Goal: Information Seeking & Learning: Learn about a topic

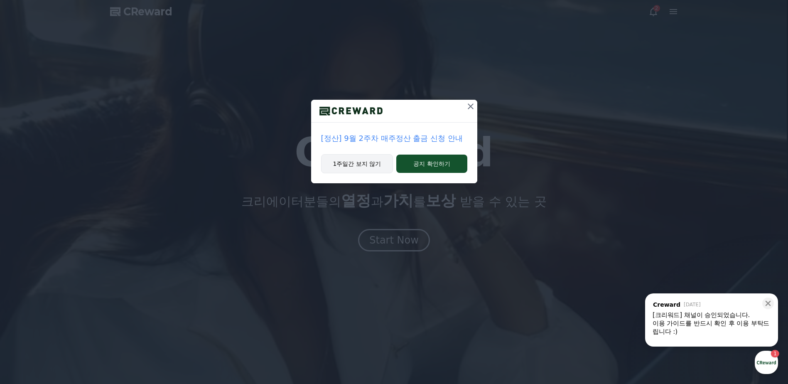
click at [371, 167] on button "1주일간 보지 않기" at bounding box center [357, 163] width 72 height 19
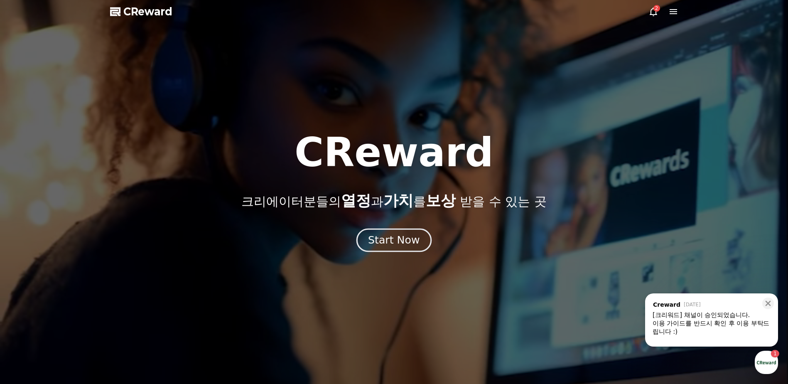
click at [376, 237] on div "Start Now" at bounding box center [394, 240] width 52 height 14
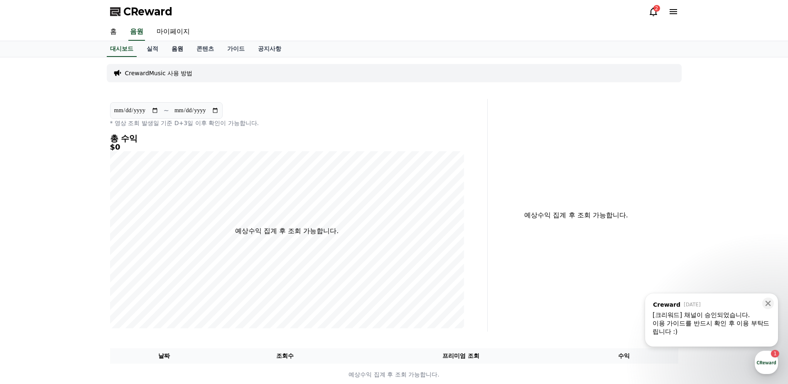
click at [171, 50] on link "음원" at bounding box center [177, 49] width 25 height 16
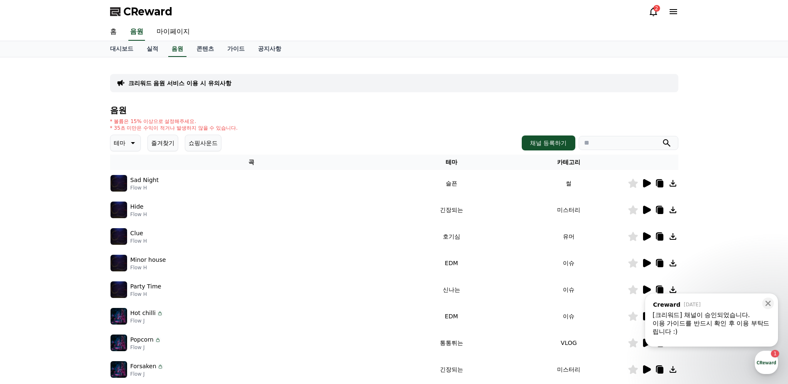
click at [619, 142] on input "search" at bounding box center [629, 143] width 100 height 14
paste input "**********"
click at [670, 143] on icon "submit" at bounding box center [667, 143] width 10 height 10
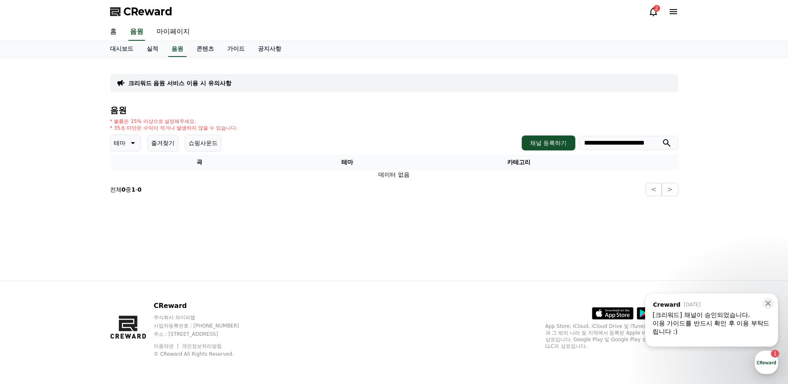
drag, startPoint x: 623, startPoint y: 143, endPoint x: 726, endPoint y: 144, distance: 103.0
click at [725, 144] on div "**********" at bounding box center [394, 168] width 788 height 223
click at [670, 144] on icon "submit" at bounding box center [667, 143] width 10 height 10
click at [649, 144] on input "**********" at bounding box center [629, 143] width 100 height 14
type input "******"
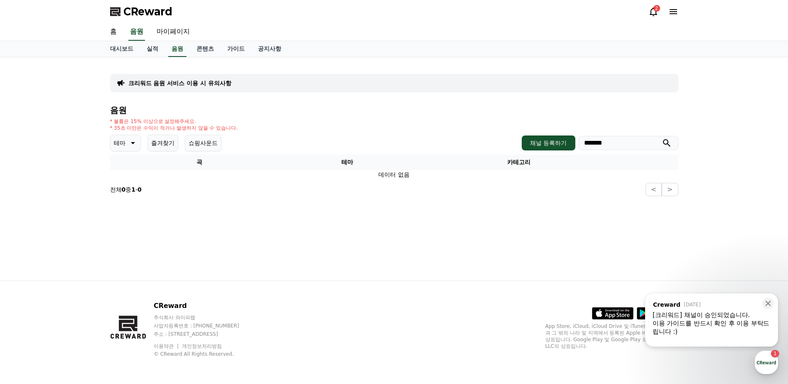
click at [669, 145] on icon "submit" at bounding box center [667, 143] width 10 height 10
drag, startPoint x: 333, startPoint y: 138, endPoint x: 195, endPoint y: 138, distance: 138.3
click at [332, 138] on div "테마 즐겨찾기 쇼핑사운드 채널 등록하기 ******" at bounding box center [394, 143] width 568 height 17
drag, startPoint x: 114, startPoint y: 120, endPoint x: 244, endPoint y: 133, distance: 130.6
click at [244, 133] on div "음원 * 볼륨은 15% 이상으로 설정해주세요. * 35초 미만은 수익이 적거나 발생하지 않을 수 있습니다. 테마 즐겨찾기 쇼핑사운드 채널 등록…" at bounding box center [394, 151] width 568 height 91
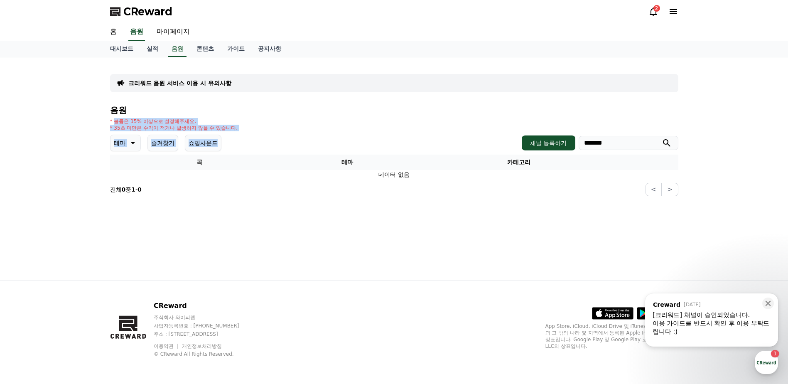
drag, startPoint x: 244, startPoint y: 133, endPoint x: 277, endPoint y: 132, distance: 33.7
click at [277, 131] on div "* 볼륨은 15% 이상으로 설정해주세요. * 35초 미만은 수익이 적거나 발생하지 않을 수 있습니다." at bounding box center [394, 124] width 568 height 13
click at [352, 131] on div "* 볼륨은 15% 이상으로 설정해주세요. * 35초 미만은 수익이 적거나 발생하지 않을 수 있습니다." at bounding box center [394, 124] width 568 height 13
click at [177, 53] on link "음원" at bounding box center [177, 49] width 18 height 16
click at [125, 142] on p "테마" at bounding box center [120, 143] width 12 height 12
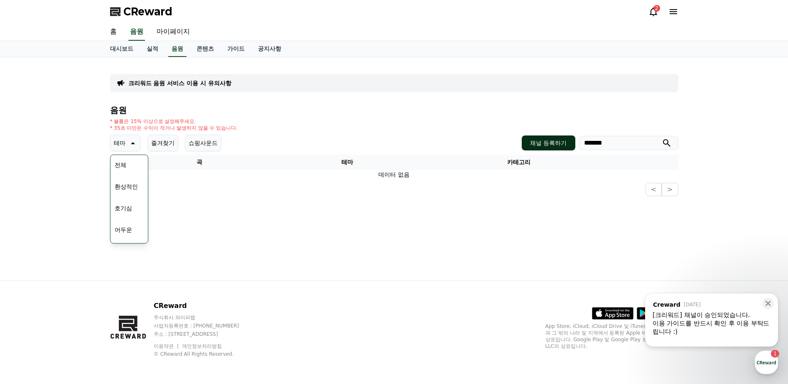
drag, startPoint x: 617, startPoint y: 147, endPoint x: 554, endPoint y: 147, distance: 63.6
click at [556, 148] on div "채널 등록하기 ******" at bounding box center [600, 142] width 156 height 15
click at [126, 213] on button "밝은" at bounding box center [120, 210] width 18 height 18
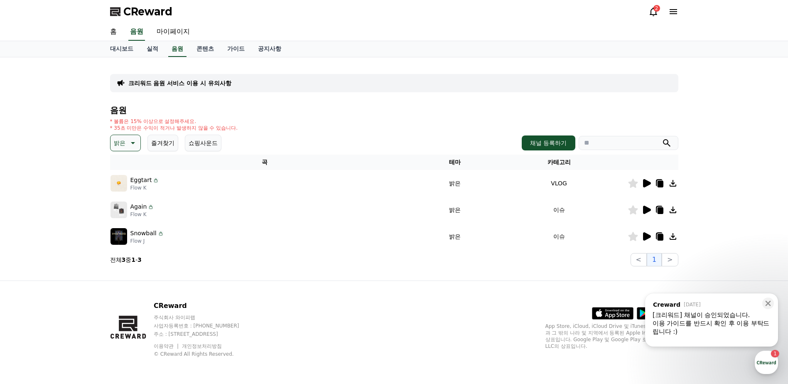
click at [127, 149] on button "밝은" at bounding box center [125, 143] width 31 height 17
click at [129, 230] on button "통통튀는" at bounding box center [126, 231] width 30 height 18
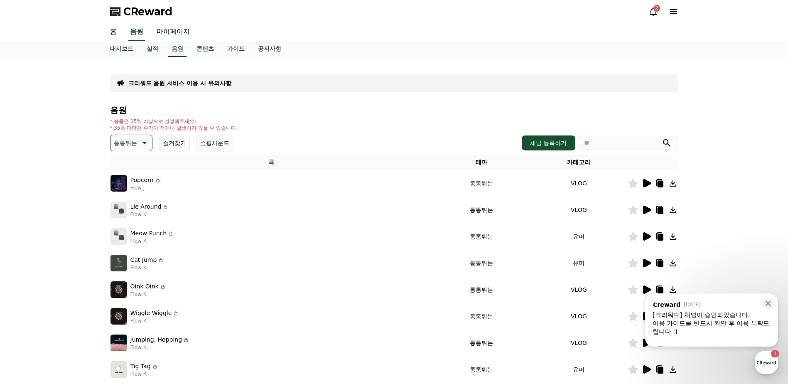
click at [644, 184] on icon at bounding box center [647, 183] width 8 height 8
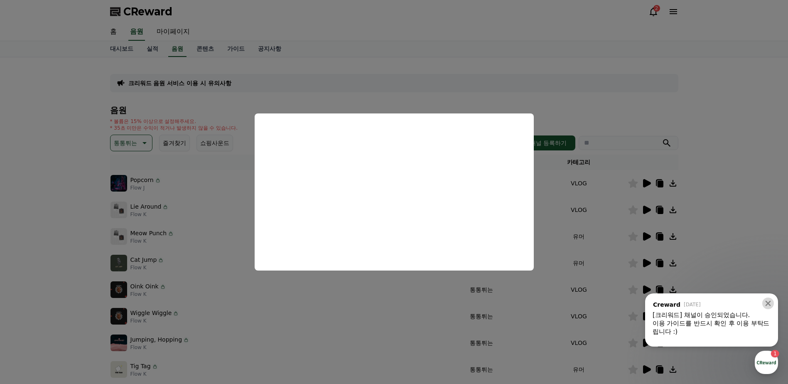
click at [768, 306] on icon at bounding box center [768, 303] width 8 height 8
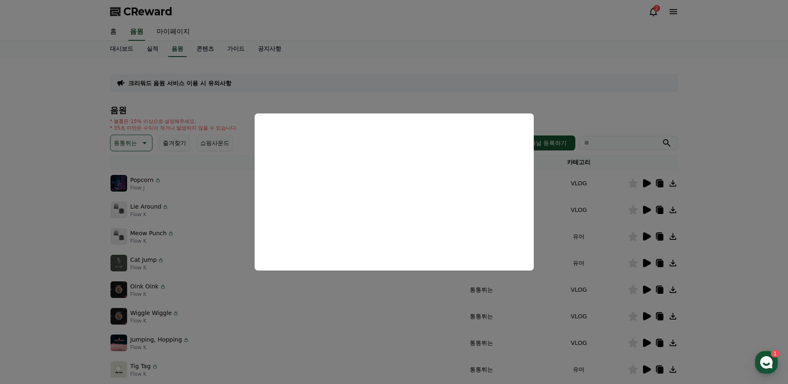
click at [57, 286] on button "close modal" at bounding box center [394, 192] width 788 height 384
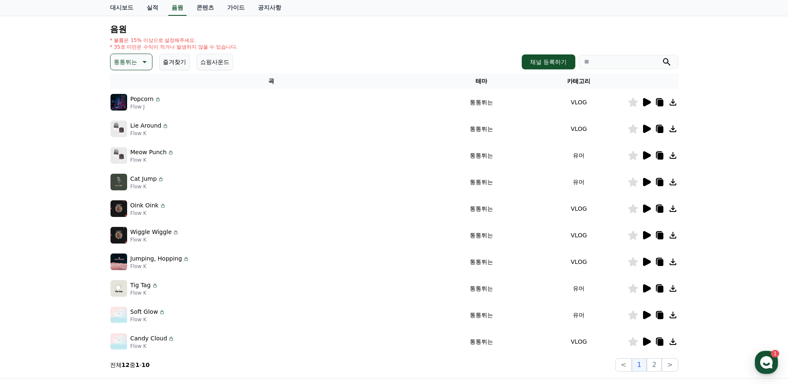
scroll to position [83, 0]
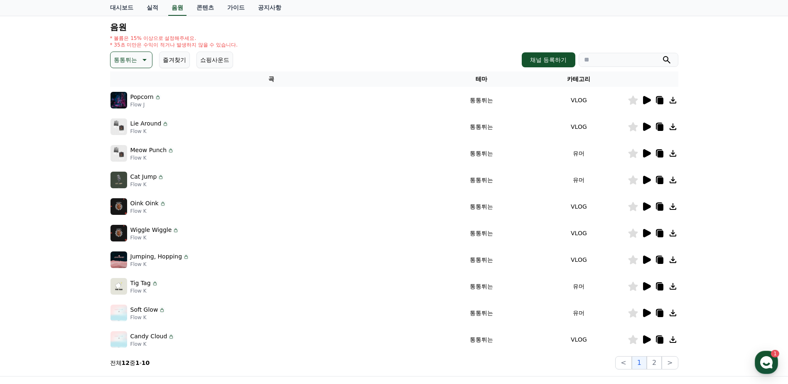
click at [649, 288] on icon at bounding box center [646, 286] width 10 height 10
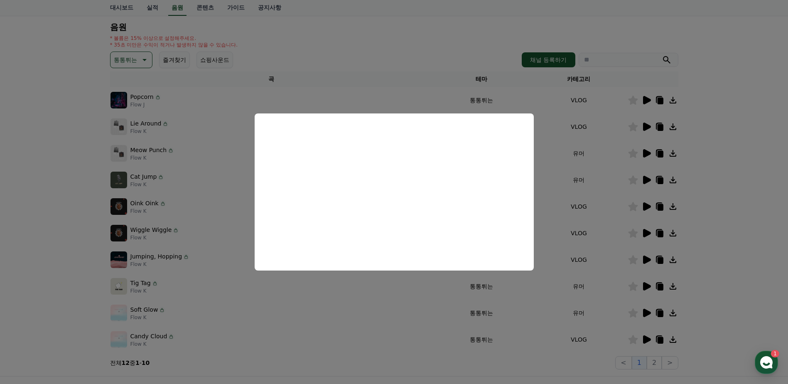
click at [646, 341] on button "close modal" at bounding box center [394, 192] width 788 height 384
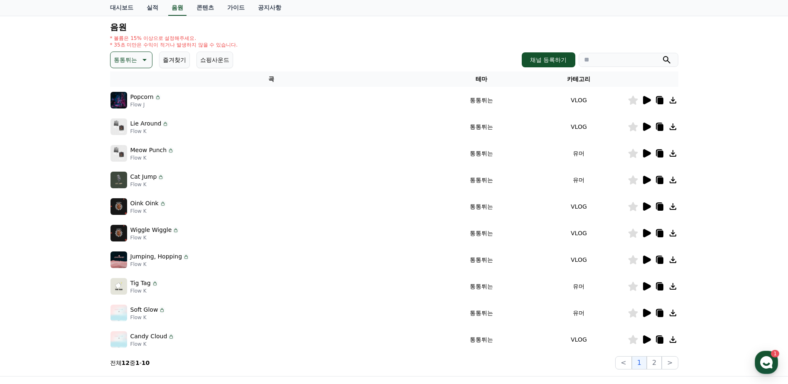
click at [648, 341] on icon at bounding box center [647, 339] width 8 height 8
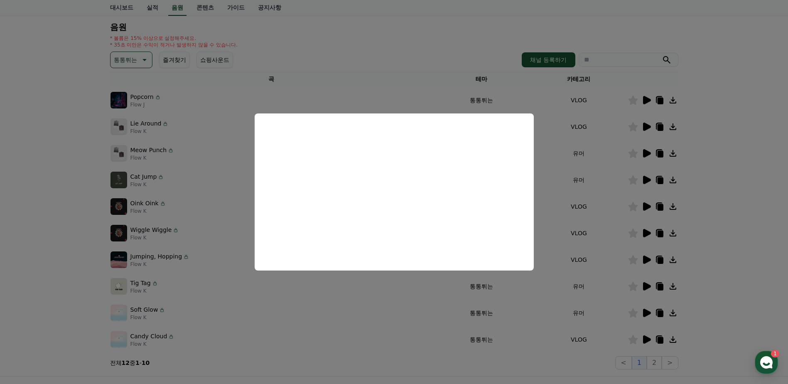
click at [647, 319] on button "close modal" at bounding box center [394, 192] width 788 height 384
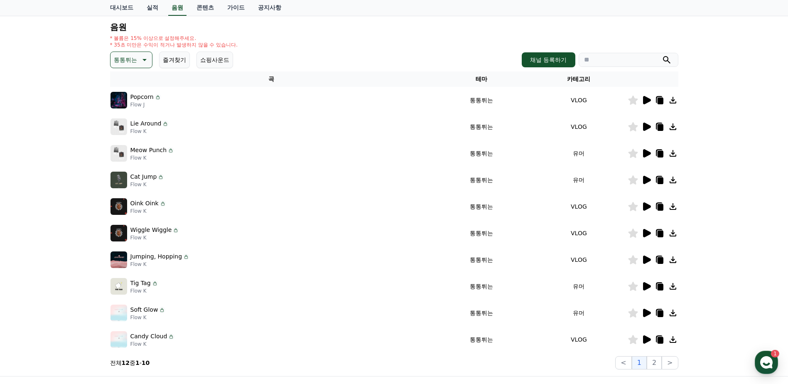
click at [647, 314] on icon at bounding box center [647, 313] width 8 height 8
